Goal: Information Seeking & Learning: Learn about a topic

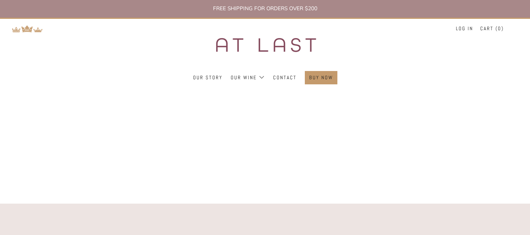
click at [238, 45] on img at bounding box center [265, 45] width 137 height 52
